Goal: Task Accomplishment & Management: Manage account settings

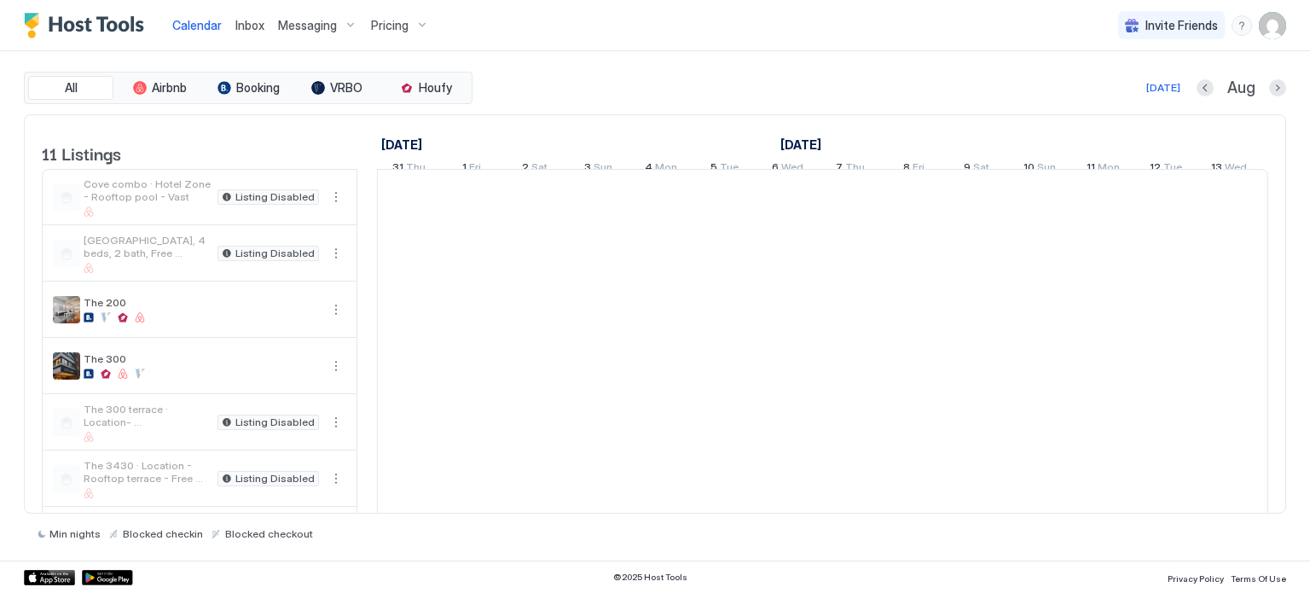
scroll to position [0, 948]
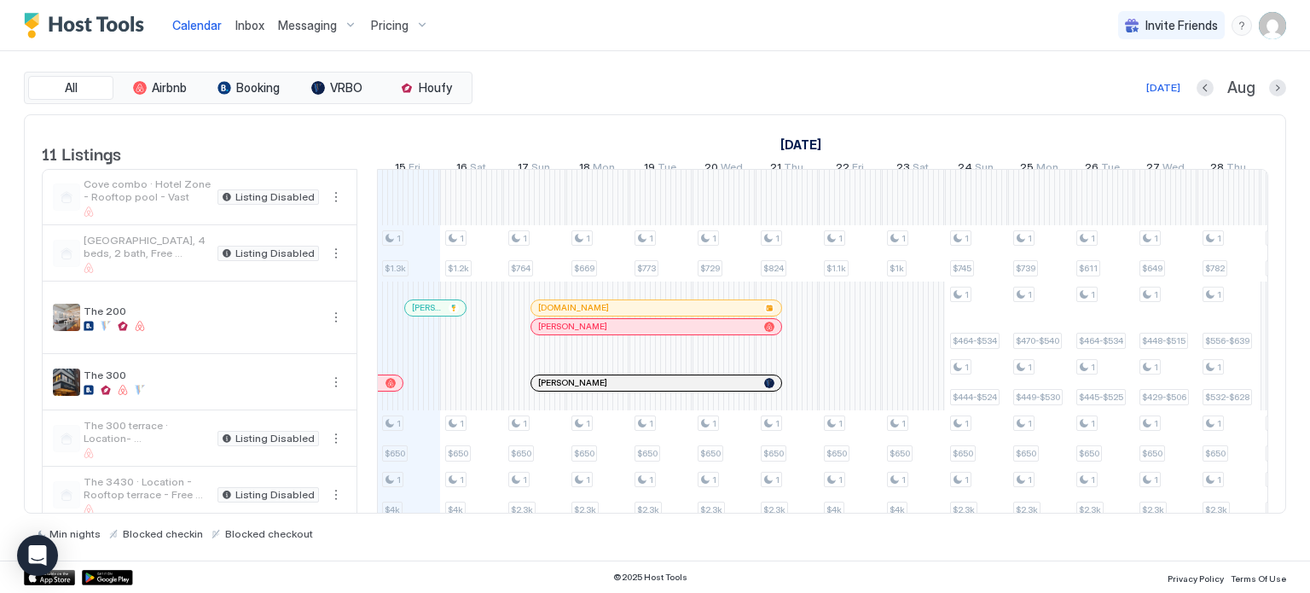
click at [384, 9] on button "Pricing" at bounding box center [400, 25] width 72 height 50
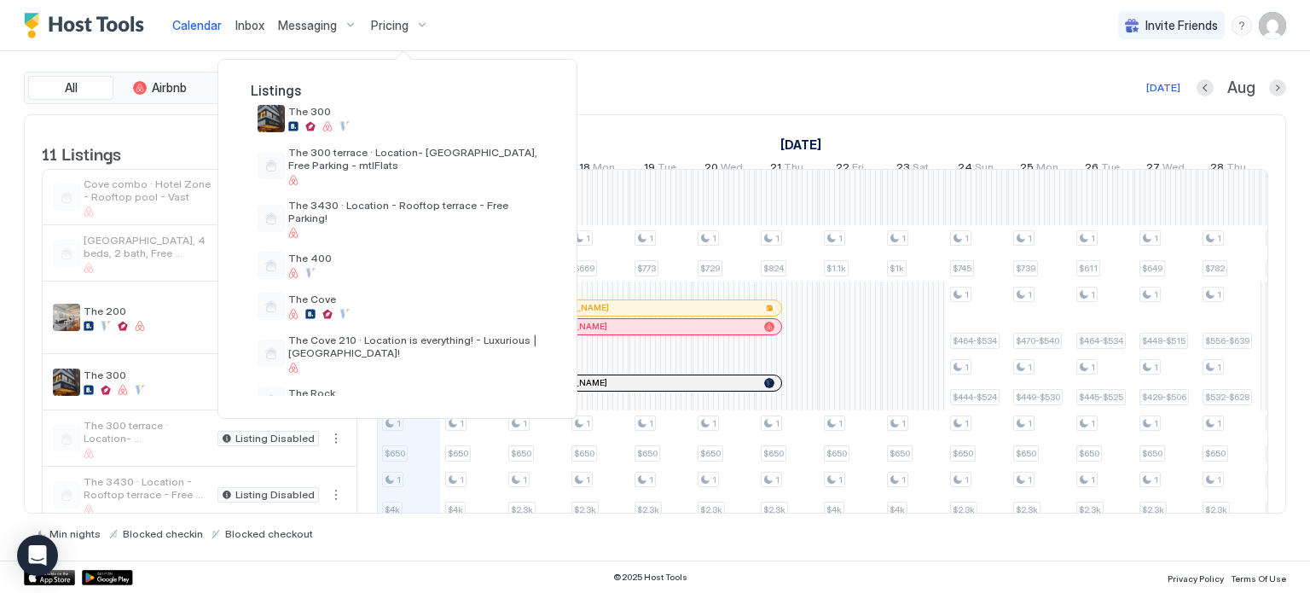
scroll to position [198, 0]
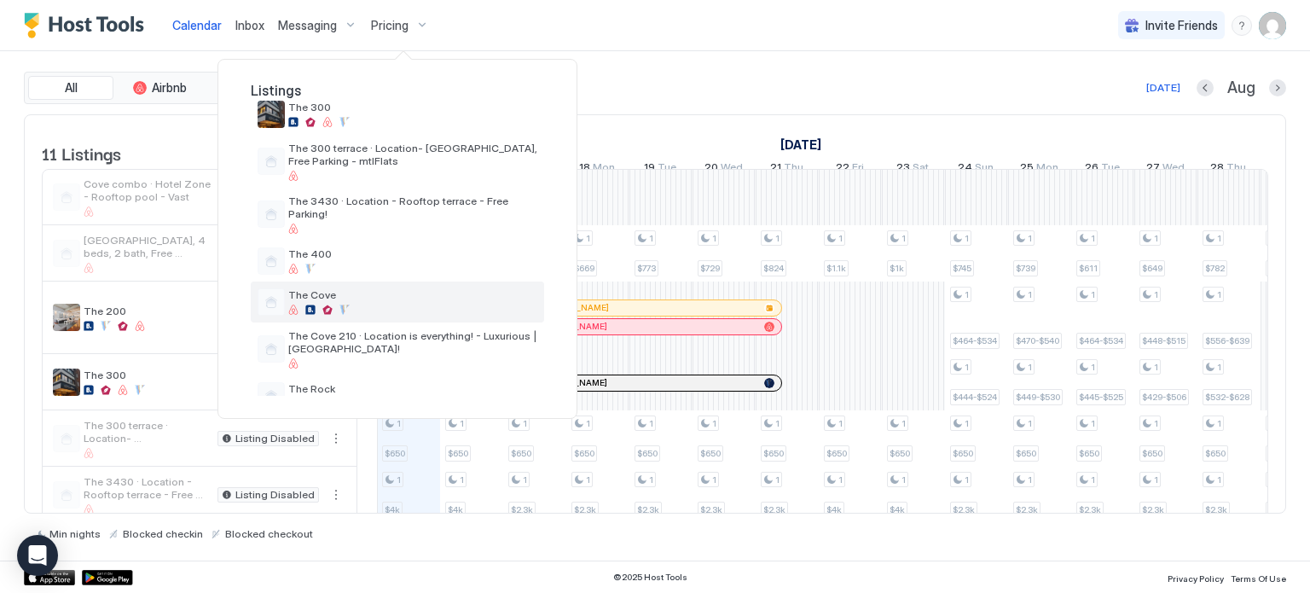
click at [345, 288] on span "The Cove" at bounding box center [412, 294] width 249 height 13
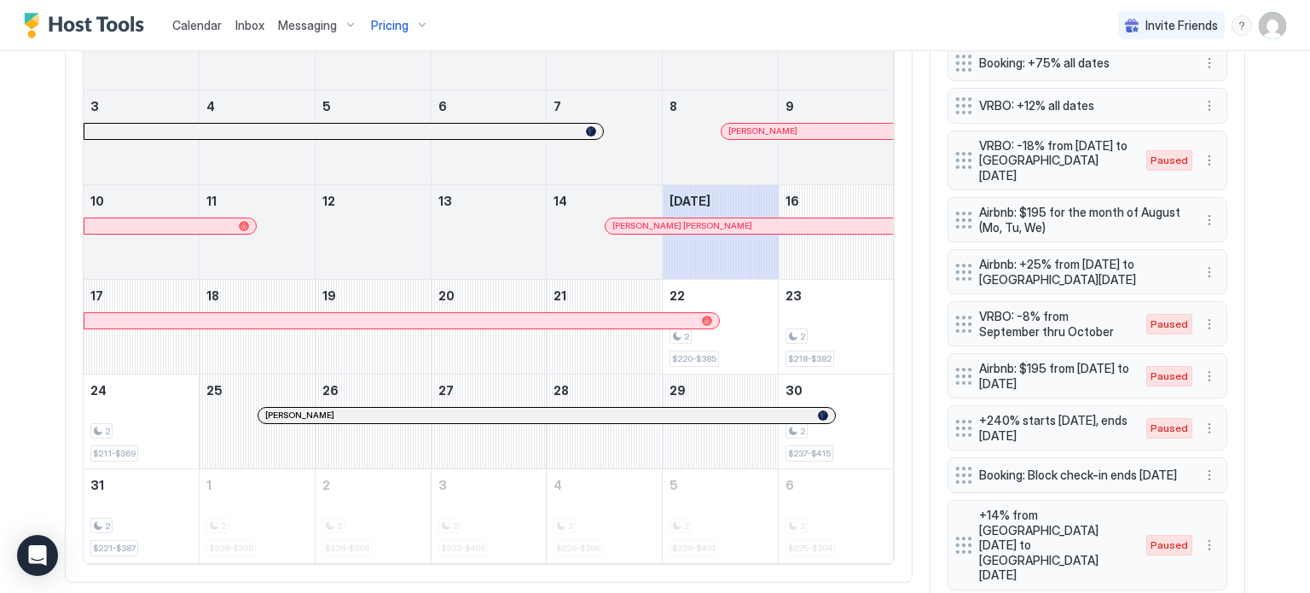
scroll to position [800, 0]
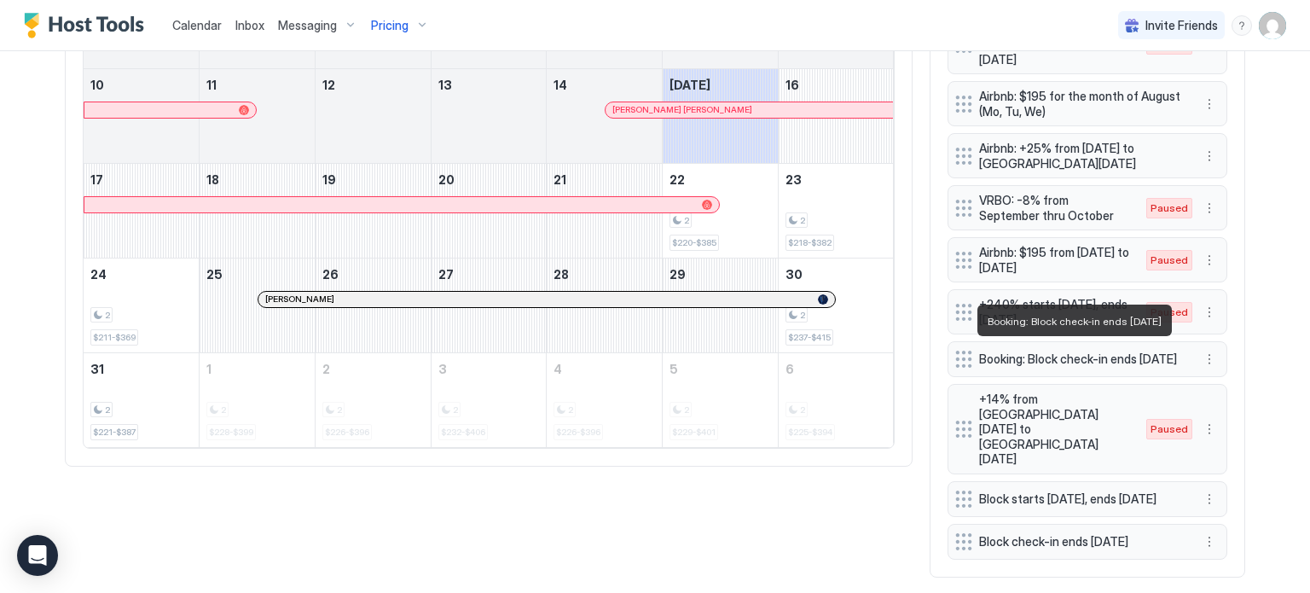
click at [1069, 357] on span "Booking: Block check-in ends [DATE]" at bounding box center [1080, 358] width 203 height 15
click at [1026, 355] on span "Booking: Block check-in ends [DATE]" at bounding box center [1080, 358] width 203 height 15
click at [1199, 357] on button "More options" at bounding box center [1209, 359] width 20 height 20
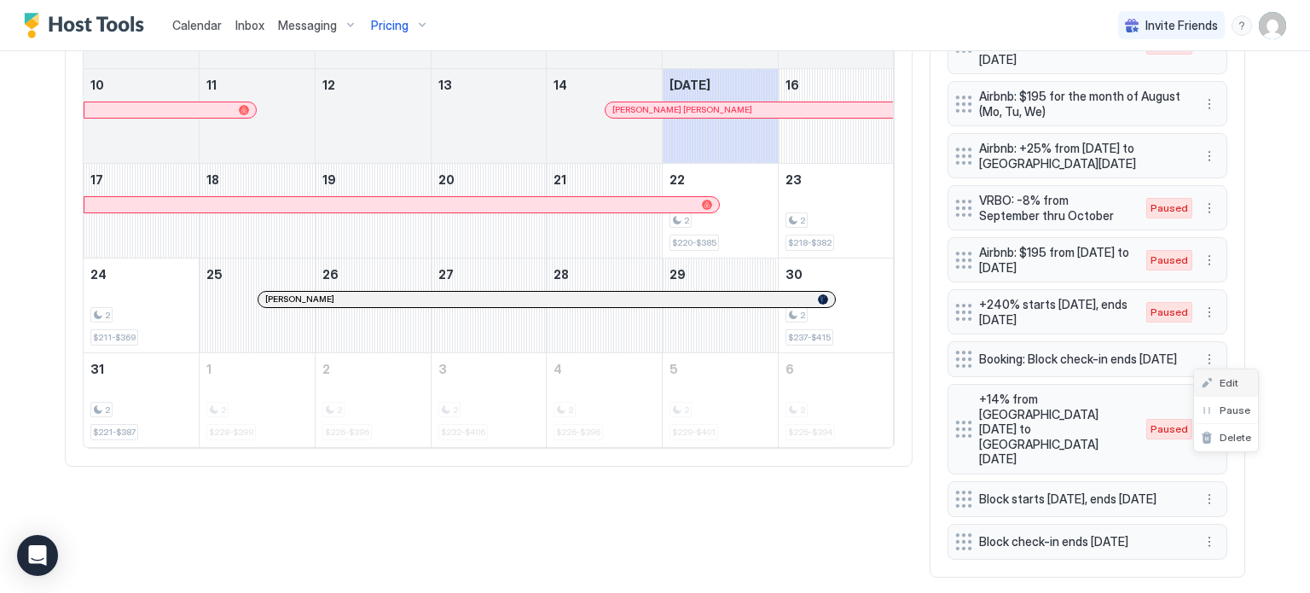
click at [1216, 381] on div "Edit" at bounding box center [1220, 382] width 38 height 13
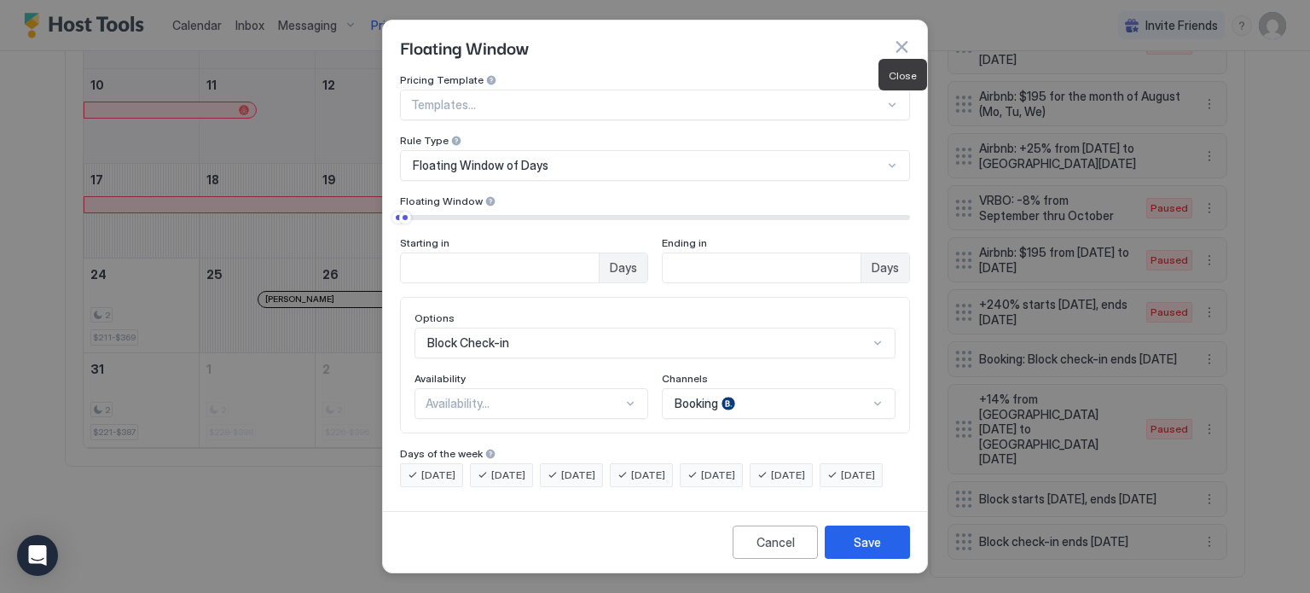
click at [900, 38] on button "button" at bounding box center [901, 46] width 17 height 17
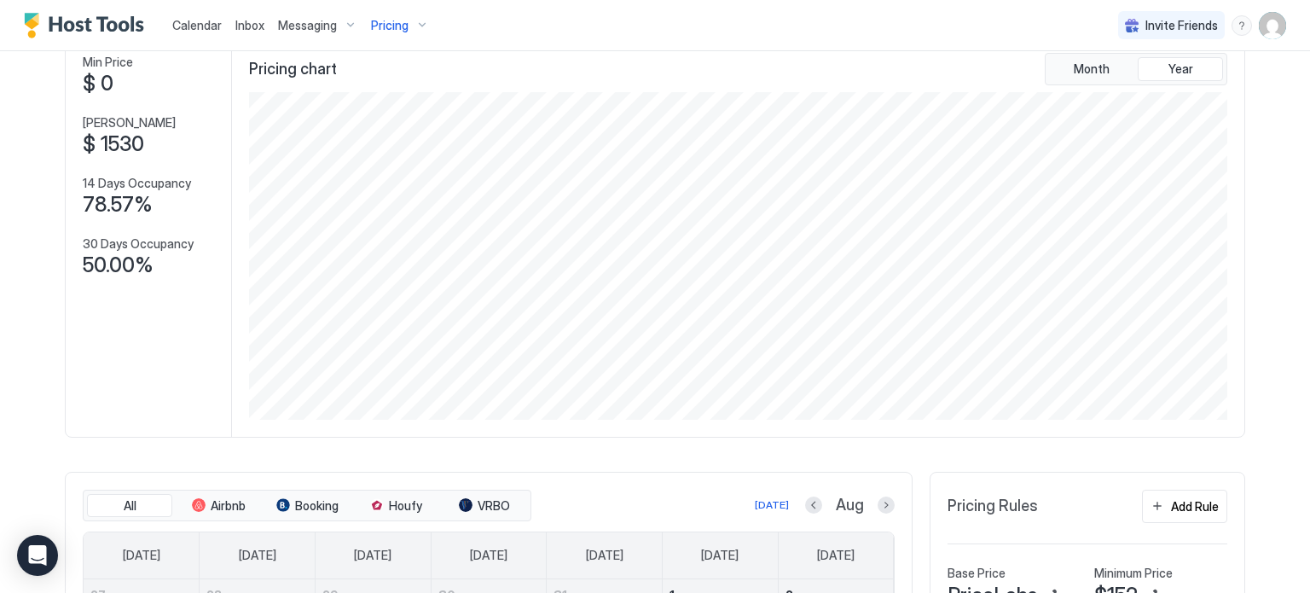
scroll to position [0, 0]
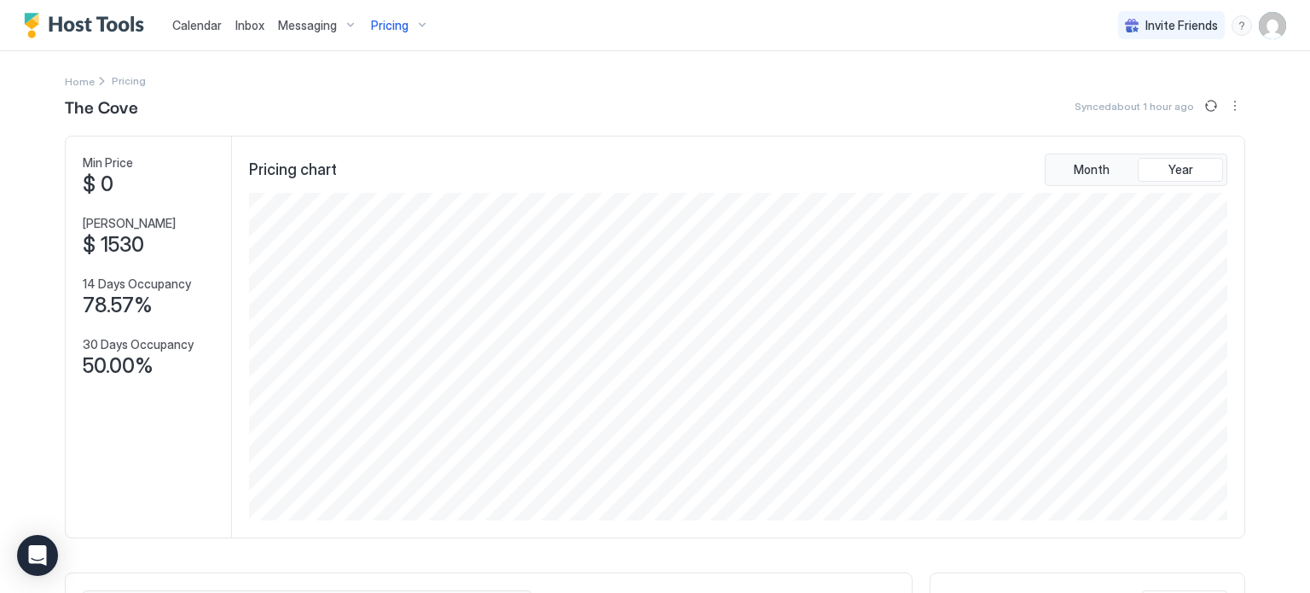
click at [1265, 26] on img "User profile" at bounding box center [1272, 25] width 27 height 27
click at [1139, 94] on div "Settings" at bounding box center [1164, 96] width 217 height 30
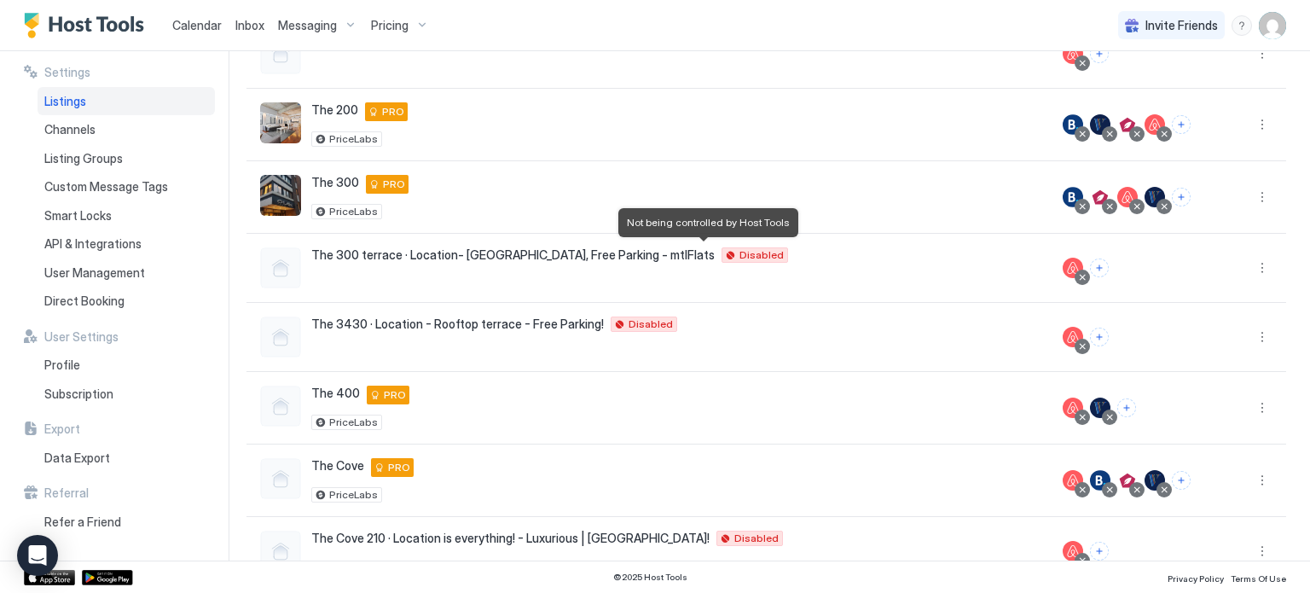
scroll to position [414, 0]
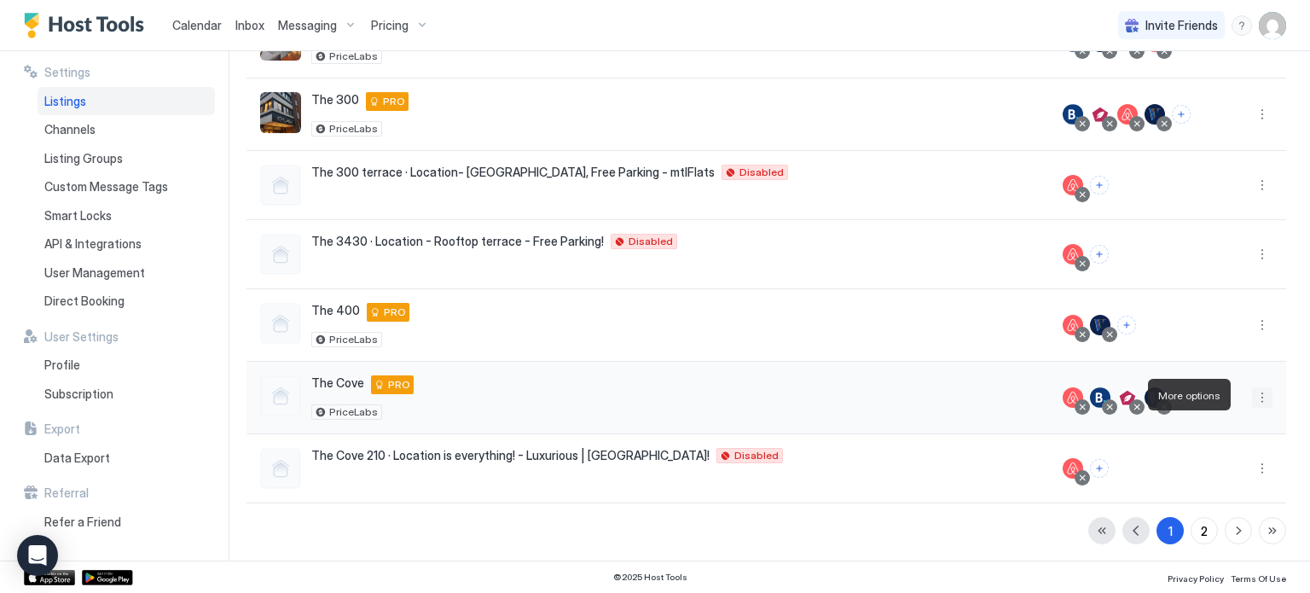
click at [1252, 395] on button "More options" at bounding box center [1262, 397] width 20 height 20
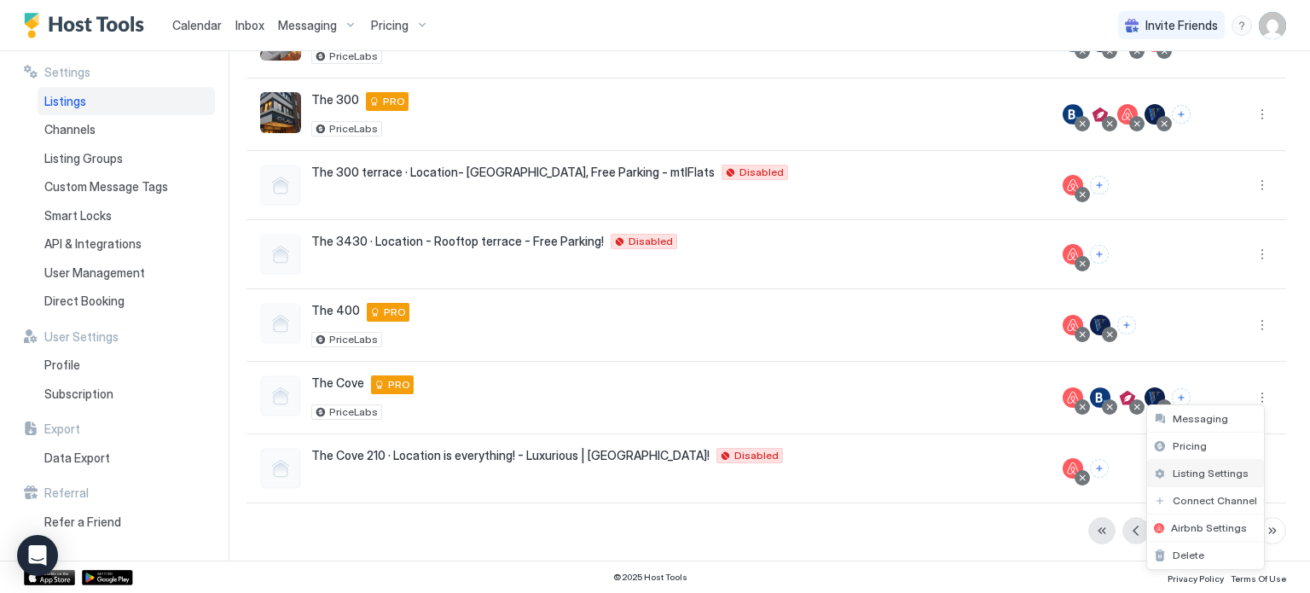
click at [1175, 468] on span "Listing Settings" at bounding box center [1211, 473] width 76 height 13
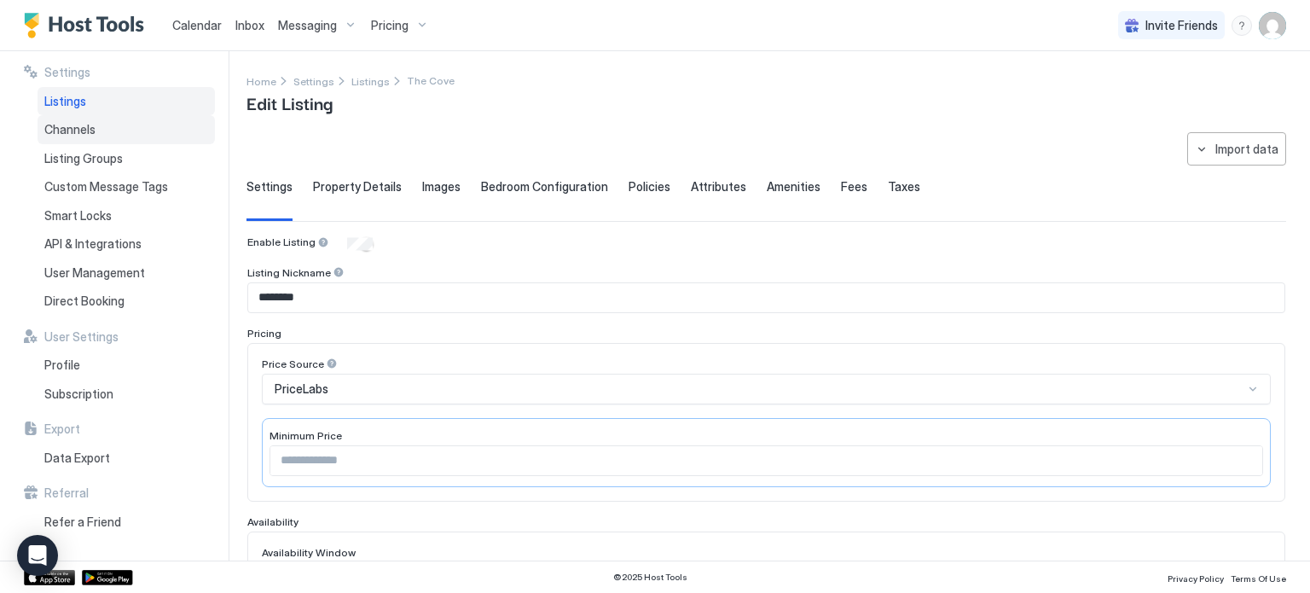
click at [102, 125] on div "Channels" at bounding box center [126, 129] width 177 height 29
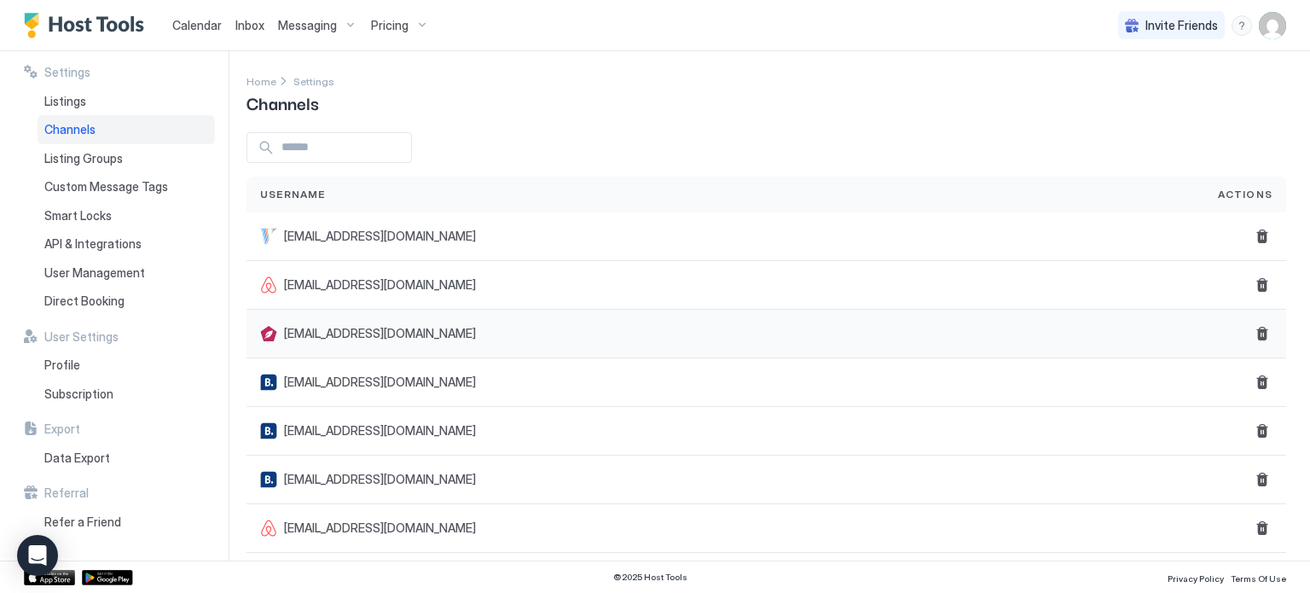
scroll to position [10, 0]
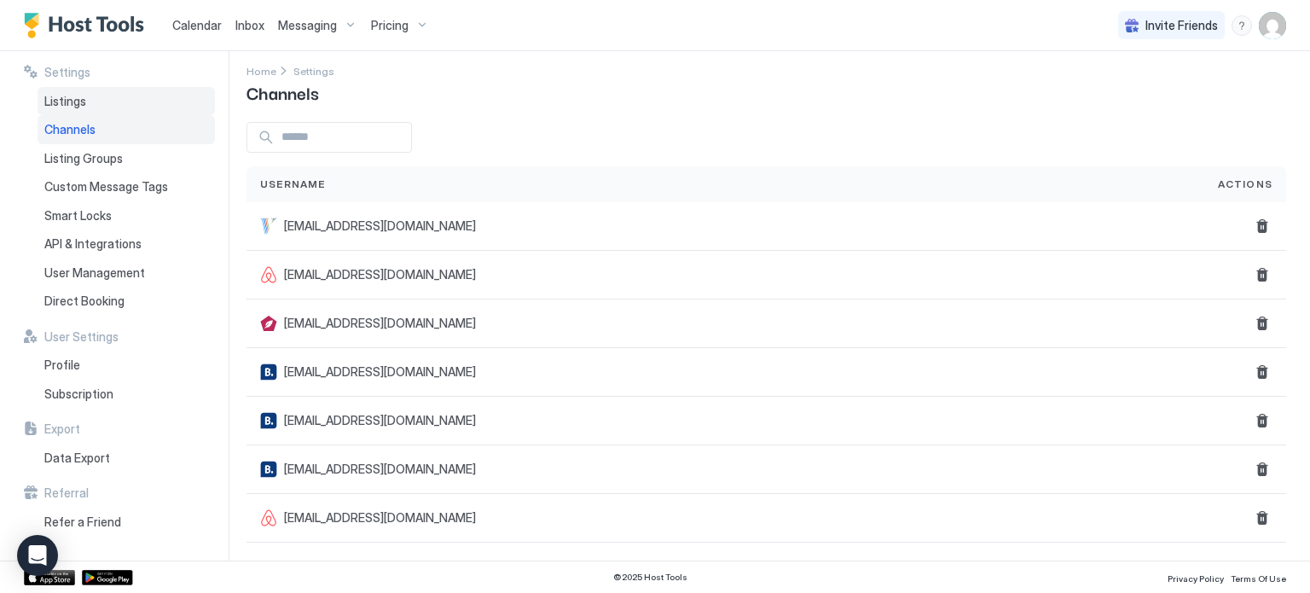
click at [68, 91] on div "Listings" at bounding box center [126, 101] width 177 height 29
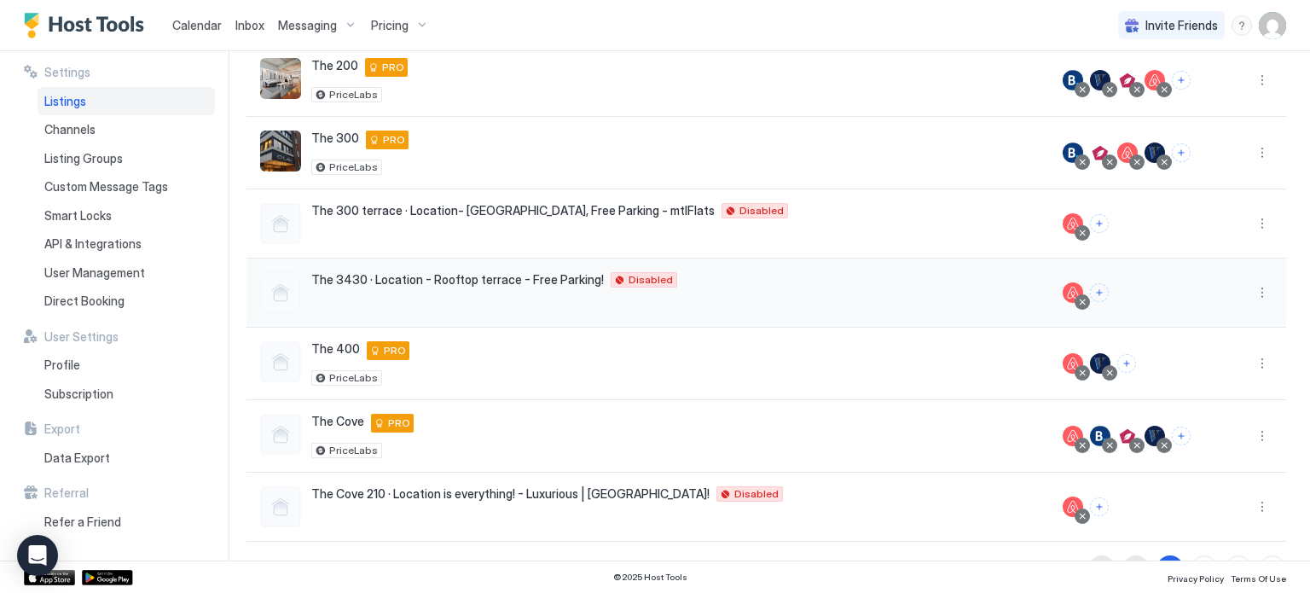
scroll to position [414, 0]
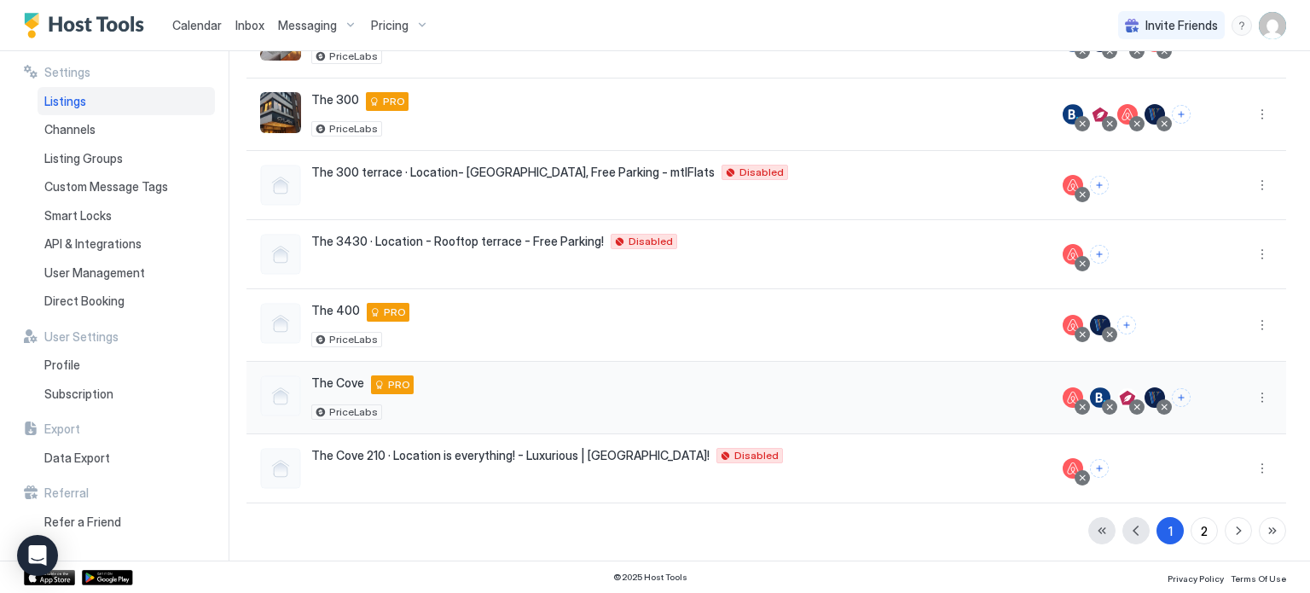
click at [450, 405] on div "The Cove J.E. [STREET_ADDRESS], undefined undefined AW PRO PriceLabs" at bounding box center [647, 397] width 775 height 44
click at [1252, 396] on button "More options" at bounding box center [1262, 397] width 20 height 20
click at [1174, 476] on span "Listing Settings" at bounding box center [1211, 473] width 76 height 13
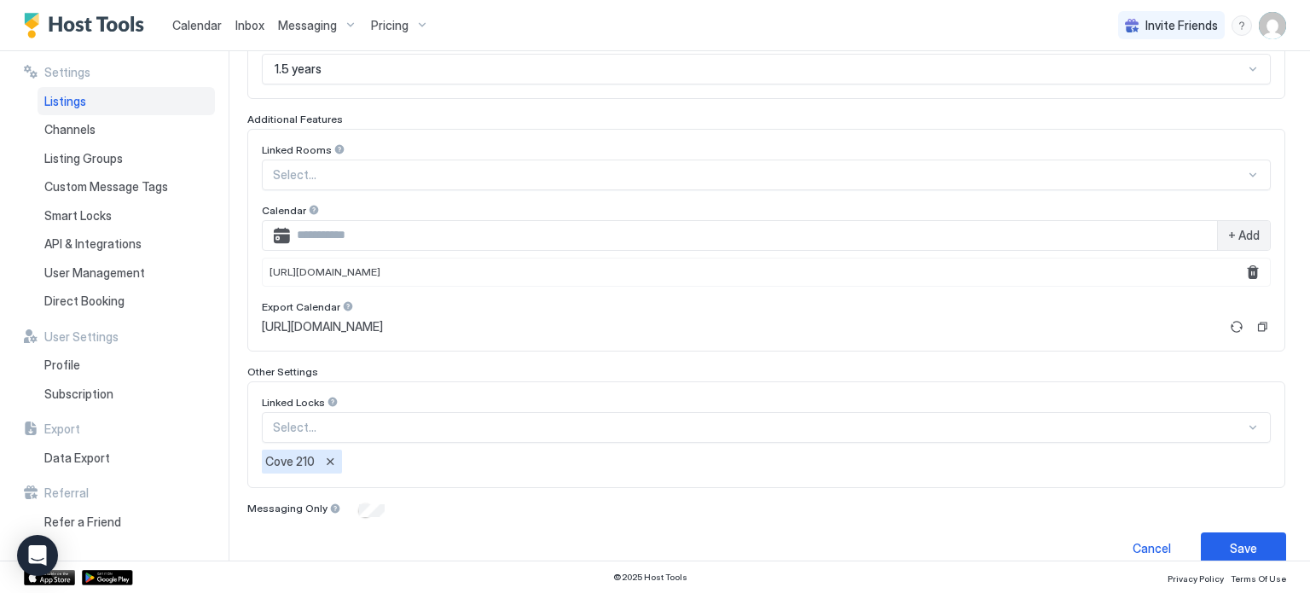
scroll to position [509, 0]
click at [1254, 320] on button "Copy" at bounding box center [1262, 325] width 17 height 17
click at [906, 235] on input "Input Field" at bounding box center [753, 234] width 927 height 29
paste input "**********"
type input "**********"
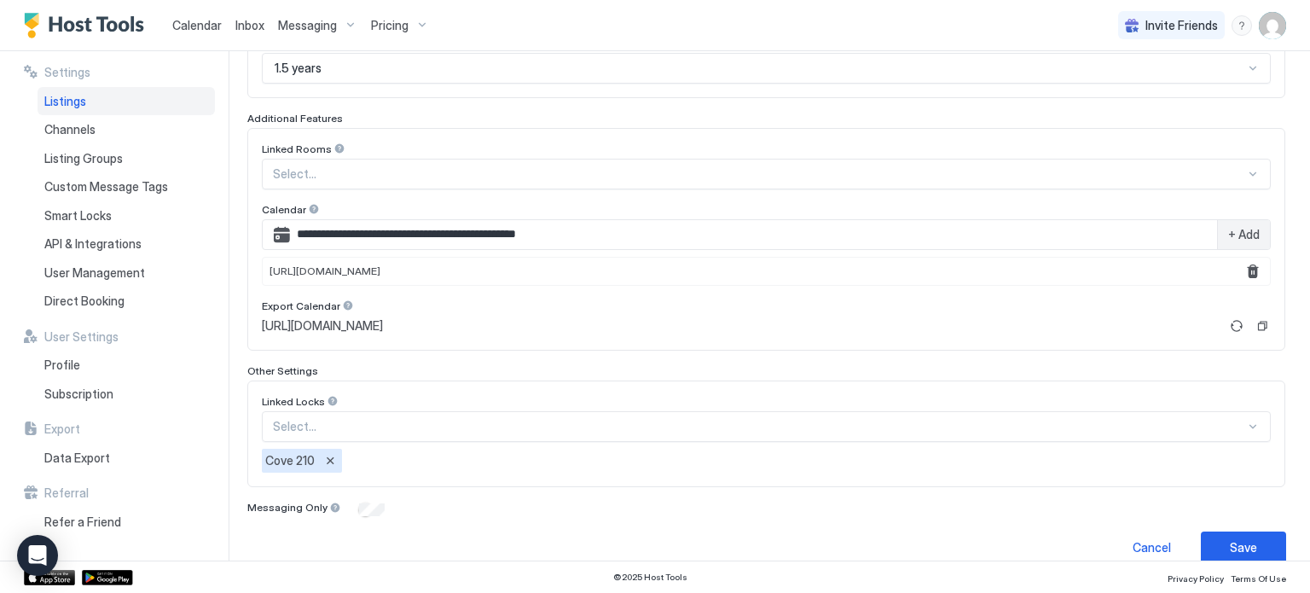
click at [1229, 227] on span "+ Add" at bounding box center [1244, 234] width 32 height 15
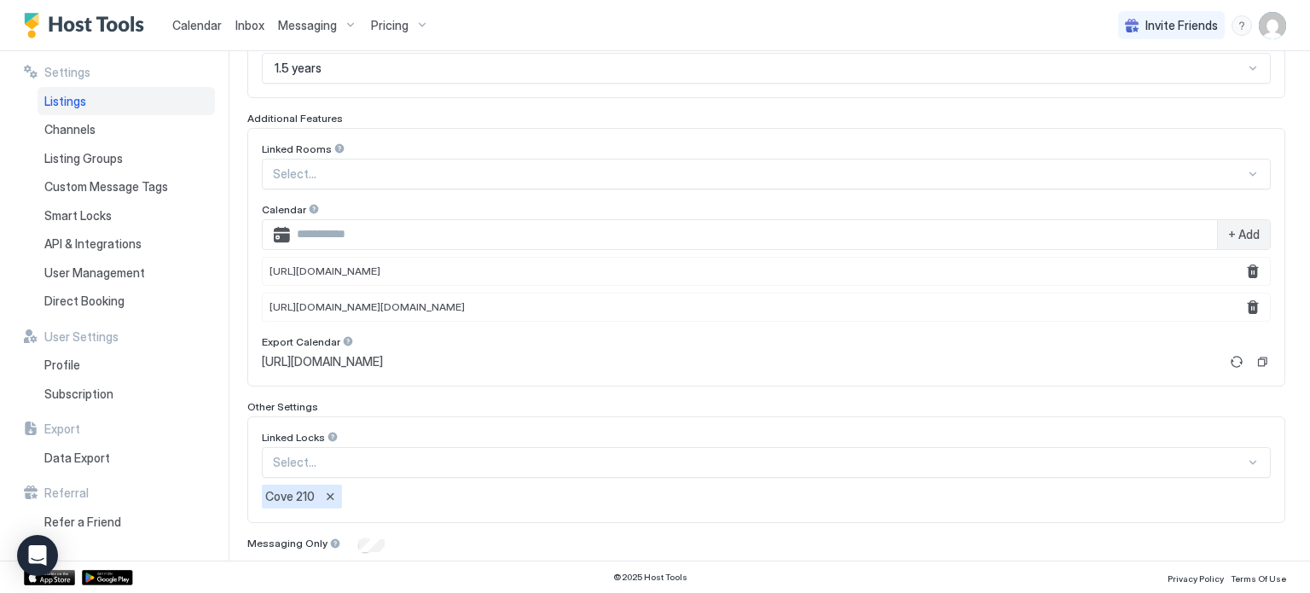
scroll to position [562, 0]
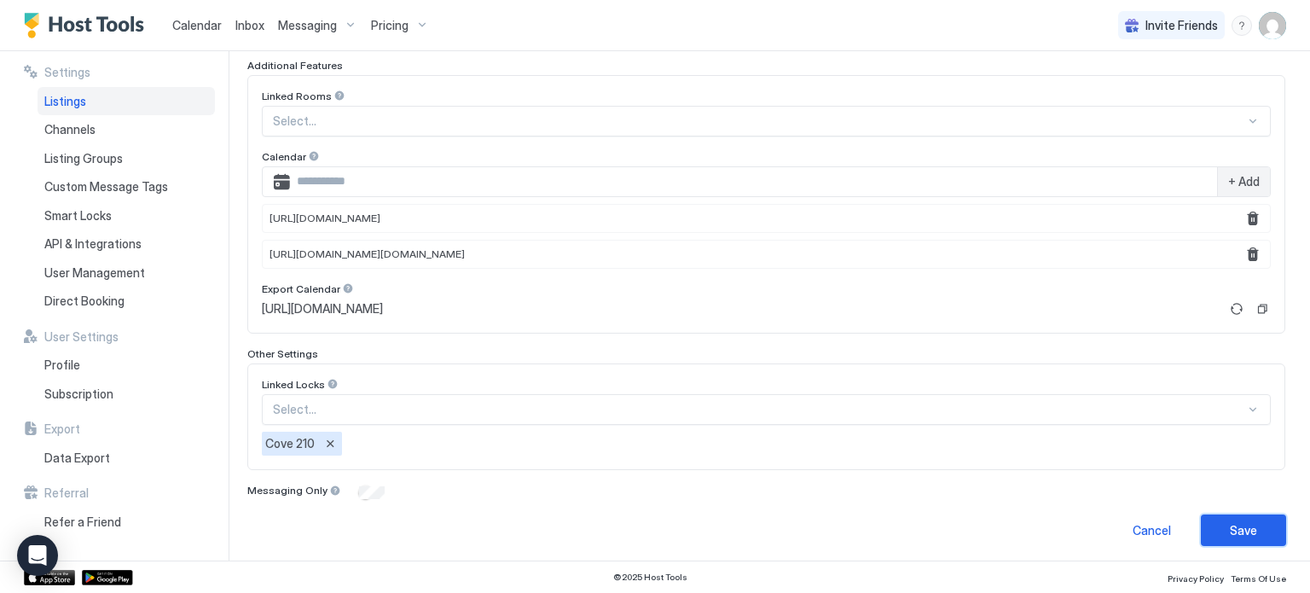
click at [1230, 521] on div "Save" at bounding box center [1243, 530] width 27 height 18
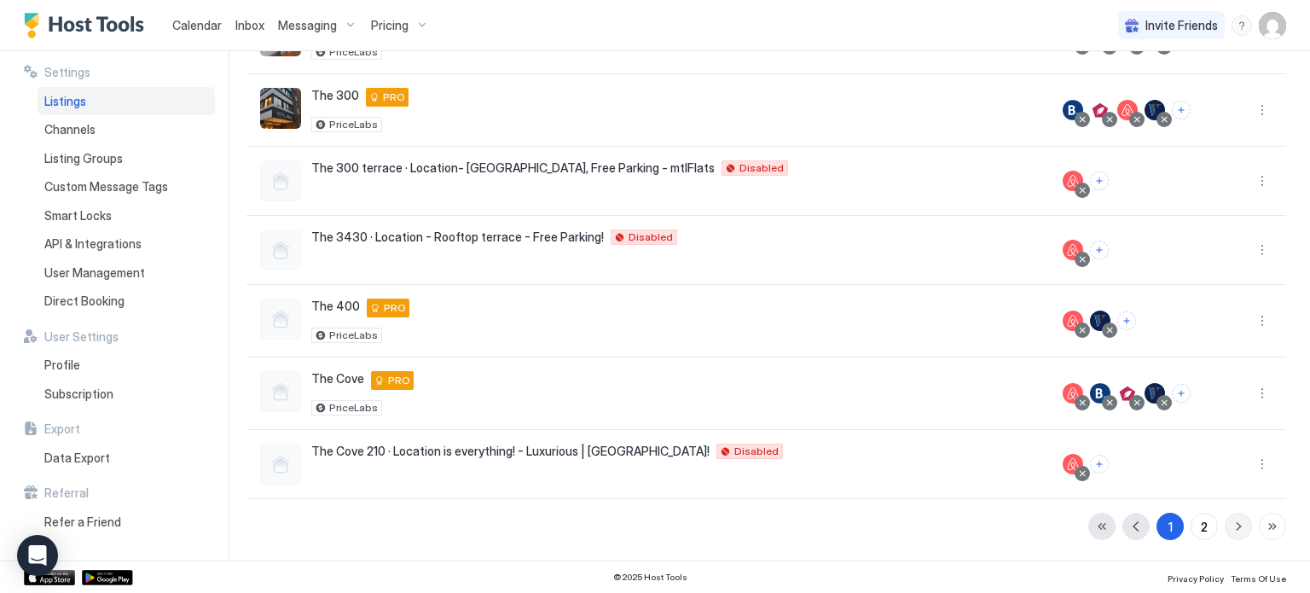
scroll to position [414, 0]
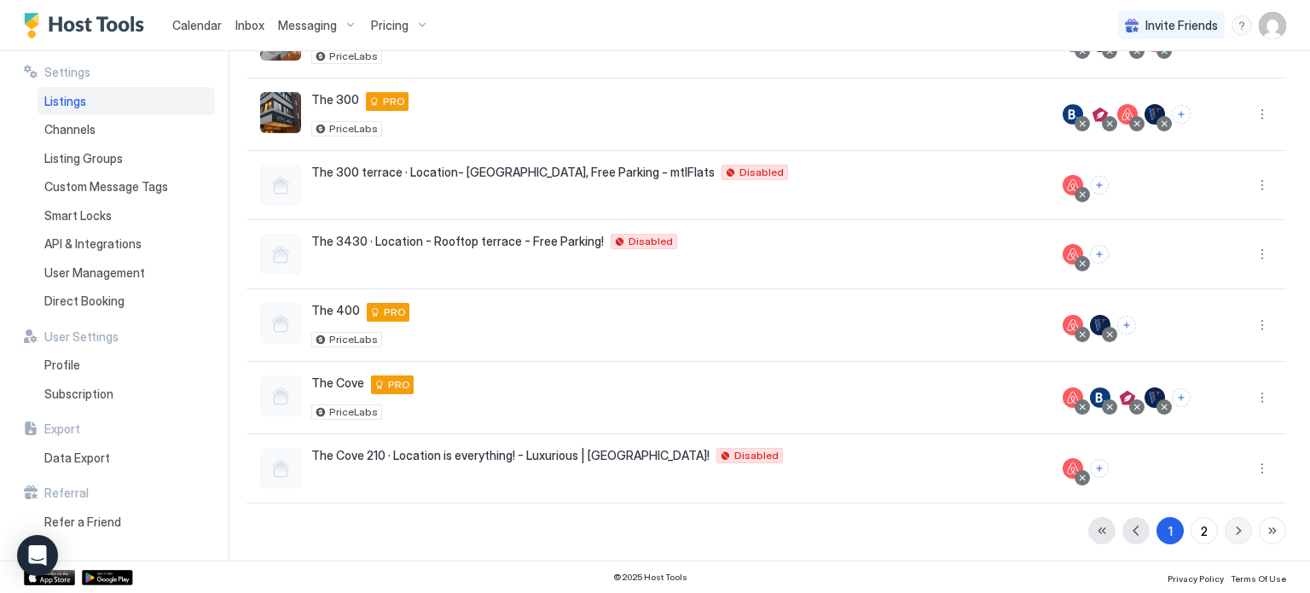
click at [1225, 517] on button "button" at bounding box center [1238, 530] width 27 height 27
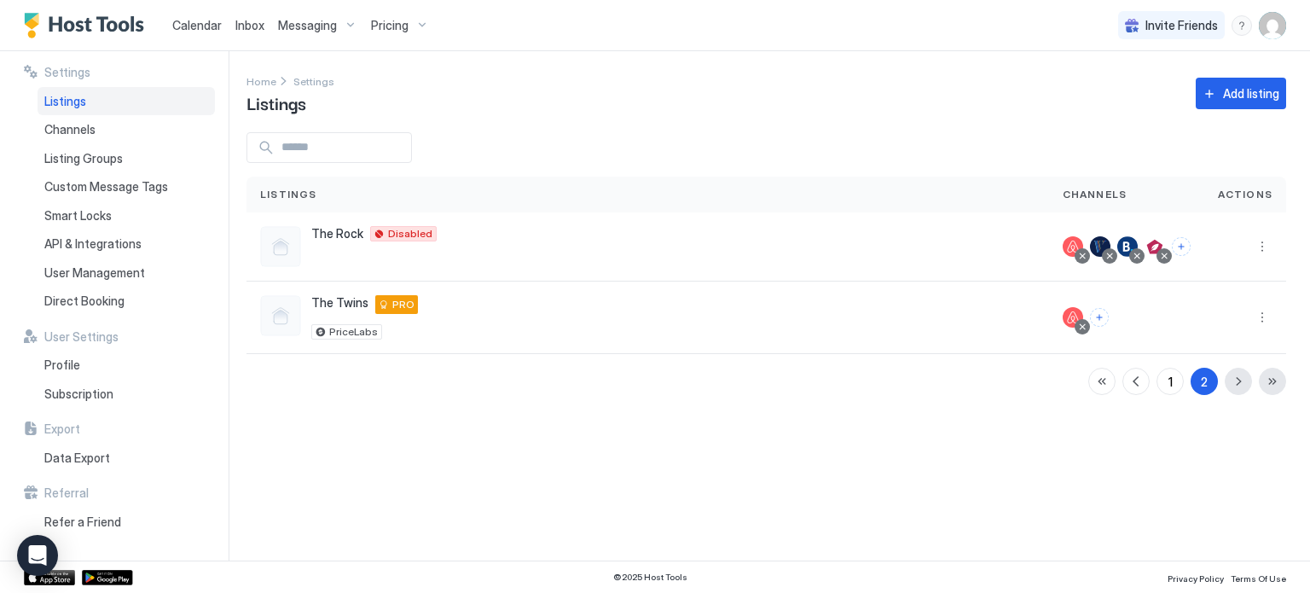
scroll to position [0, 0]
